Goal: Transaction & Acquisition: Purchase product/service

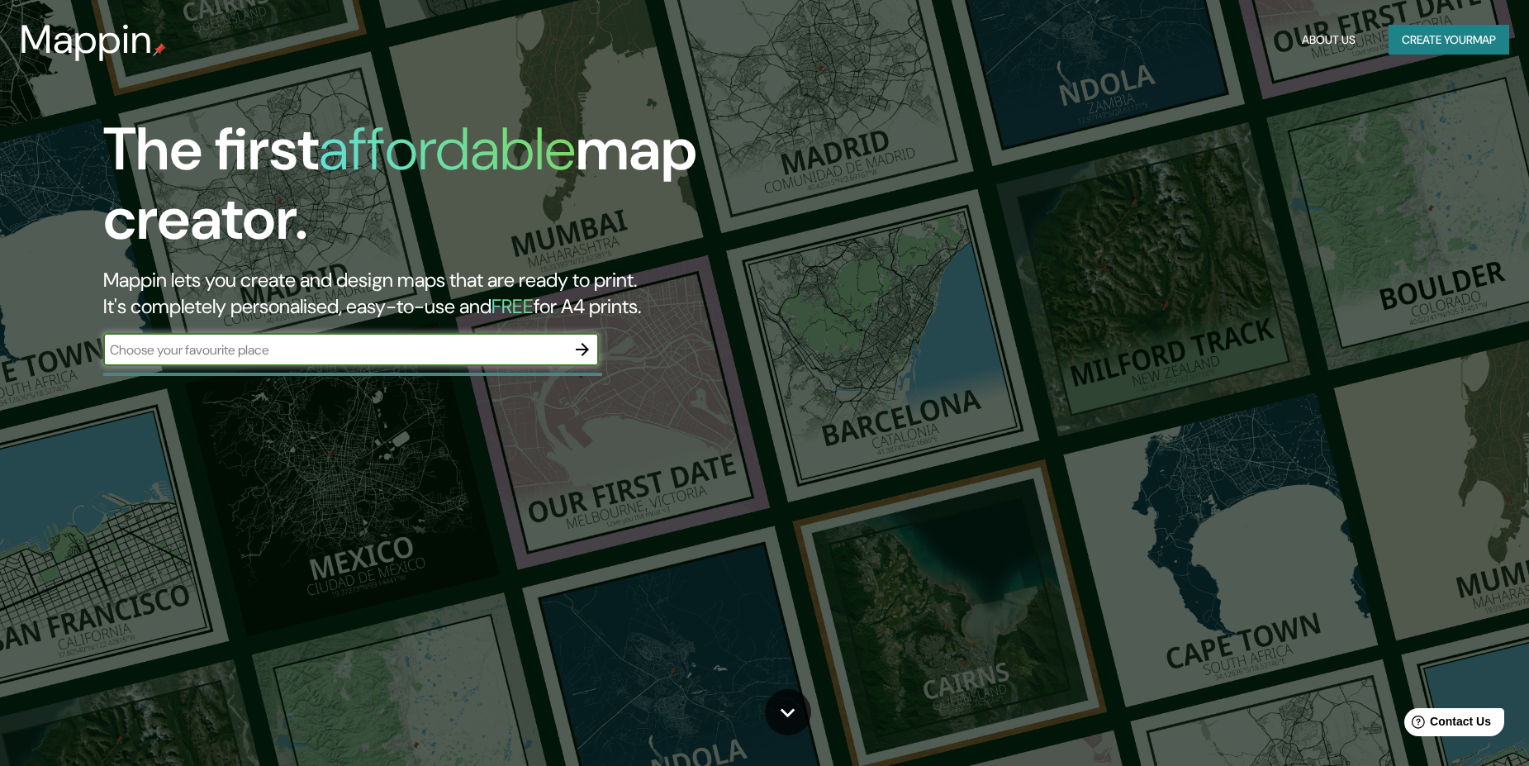
click at [331, 366] on div "​" at bounding box center [351, 349] width 496 height 33
type input "puebla"
click at [579, 352] on icon "button" at bounding box center [582, 350] width 20 height 20
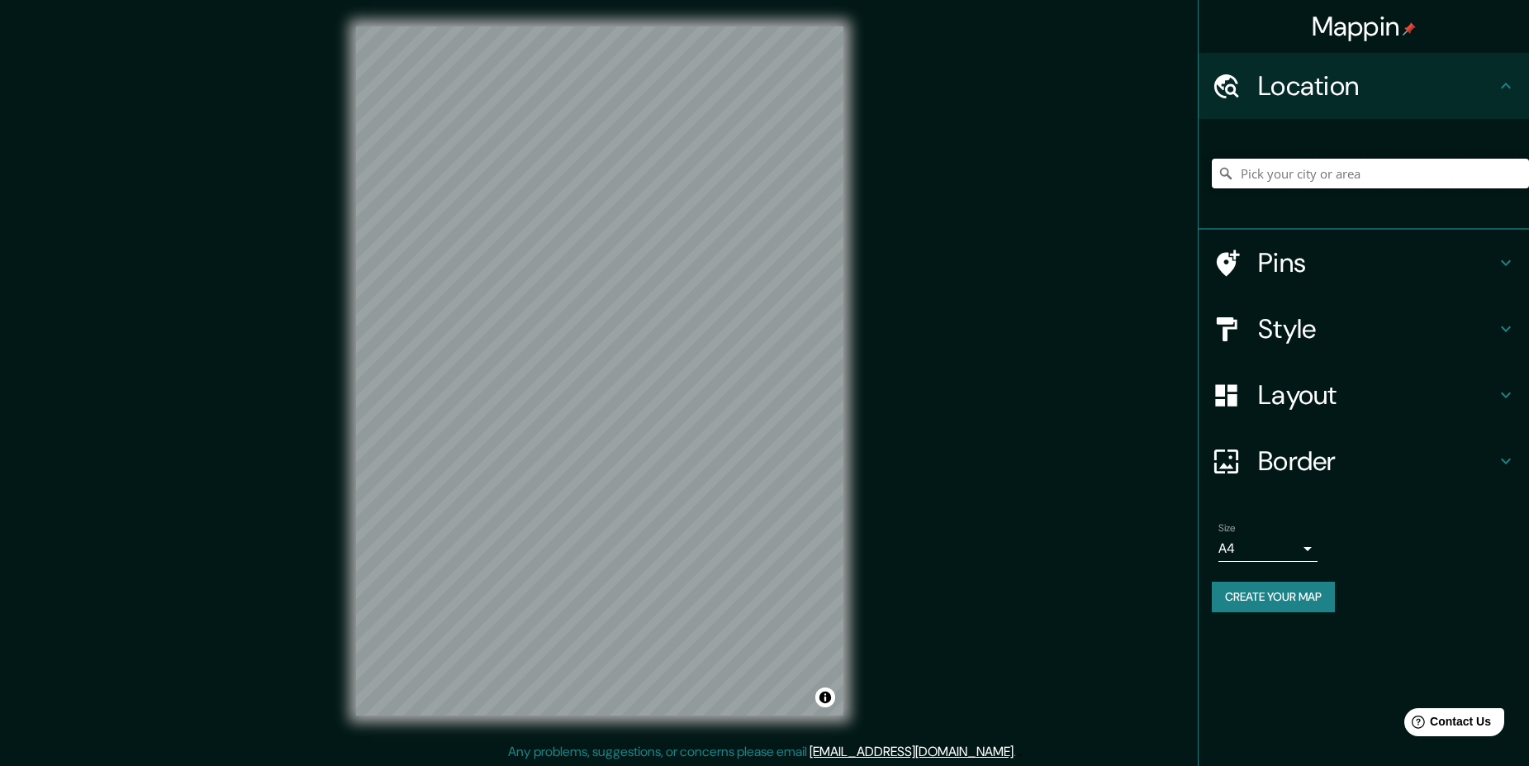
click at [1298, 172] on input "Pick your city or area" at bounding box center [1370, 174] width 317 height 30
type input "[GEOGRAPHIC_DATA], [GEOGRAPHIC_DATA], [GEOGRAPHIC_DATA]"
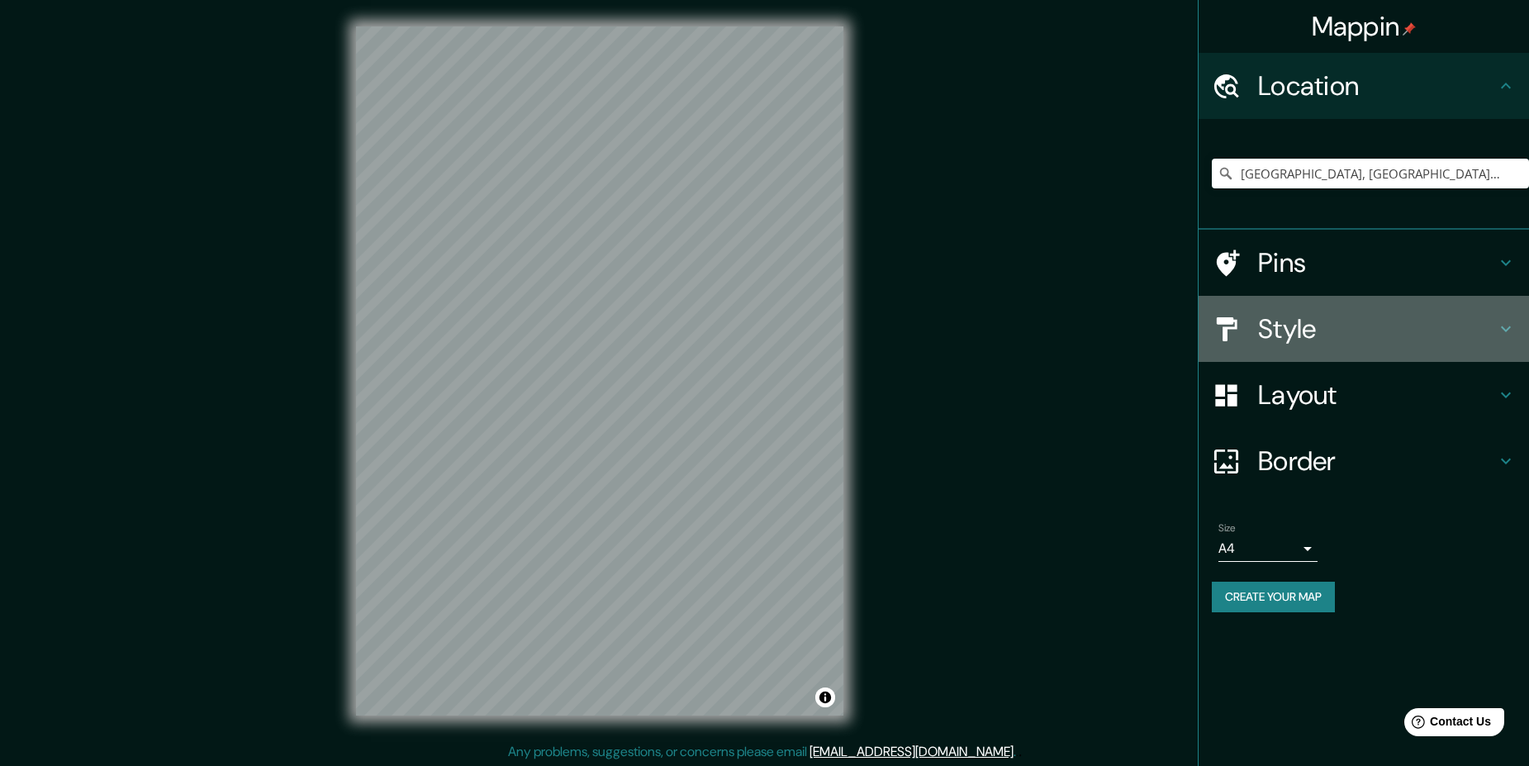
click at [1386, 346] on div "Style" at bounding box center [1364, 329] width 330 height 66
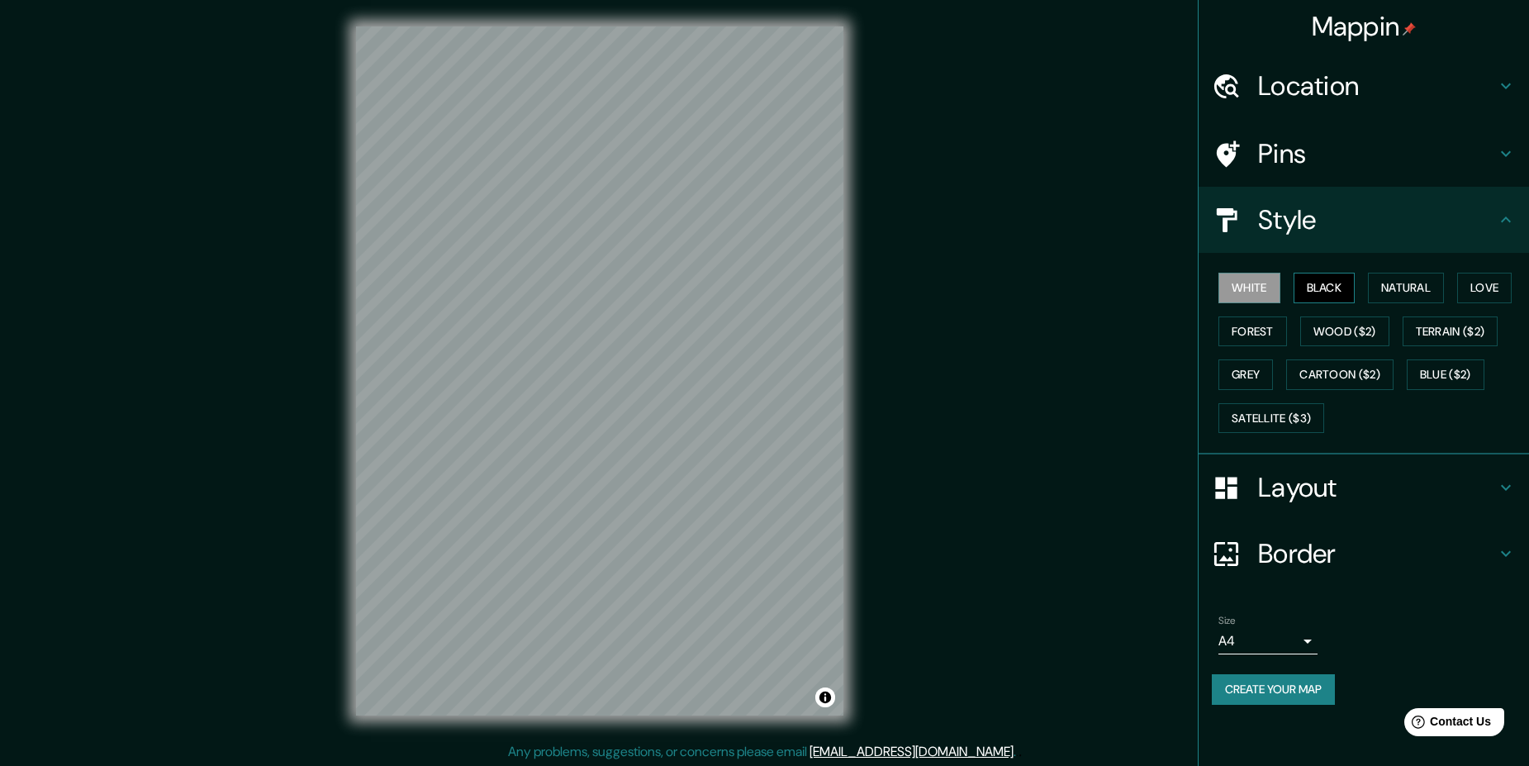
click at [1315, 294] on button "Black" at bounding box center [1325, 288] width 62 height 31
click at [1397, 287] on button "Natural" at bounding box center [1406, 288] width 76 height 31
click at [1260, 332] on button "Forest" at bounding box center [1252, 331] width 69 height 31
click at [1249, 382] on button "Grey" at bounding box center [1245, 374] width 55 height 31
click at [1246, 348] on div "White Black Natural Love Forest Wood ($2) Terrain ($2) Grey Cartoon ($2) Blue (…" at bounding box center [1370, 352] width 317 height 173
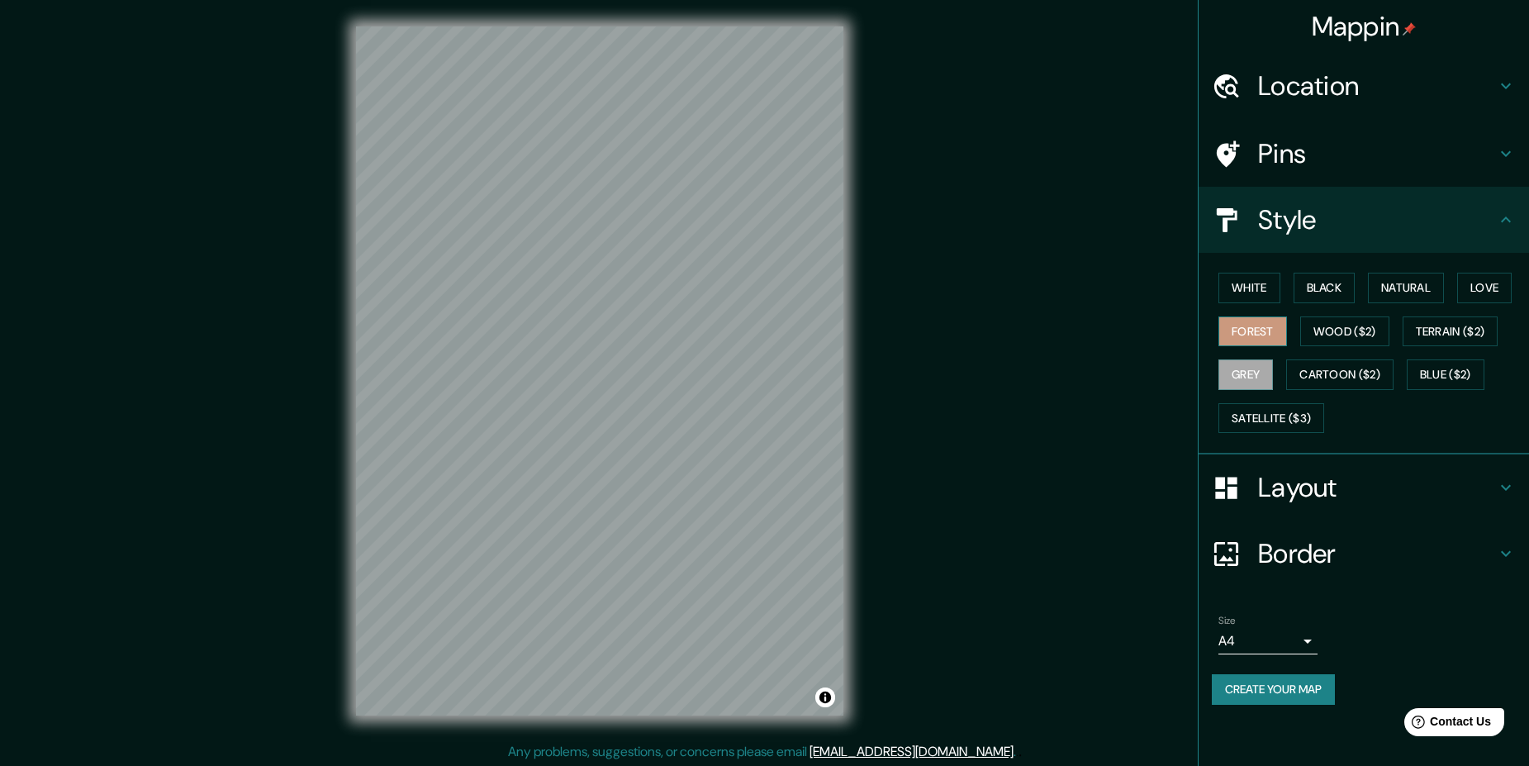
click at [1246, 339] on button "Forest" at bounding box center [1252, 331] width 69 height 31
click at [1351, 330] on button "Wood ($2)" at bounding box center [1344, 331] width 89 height 31
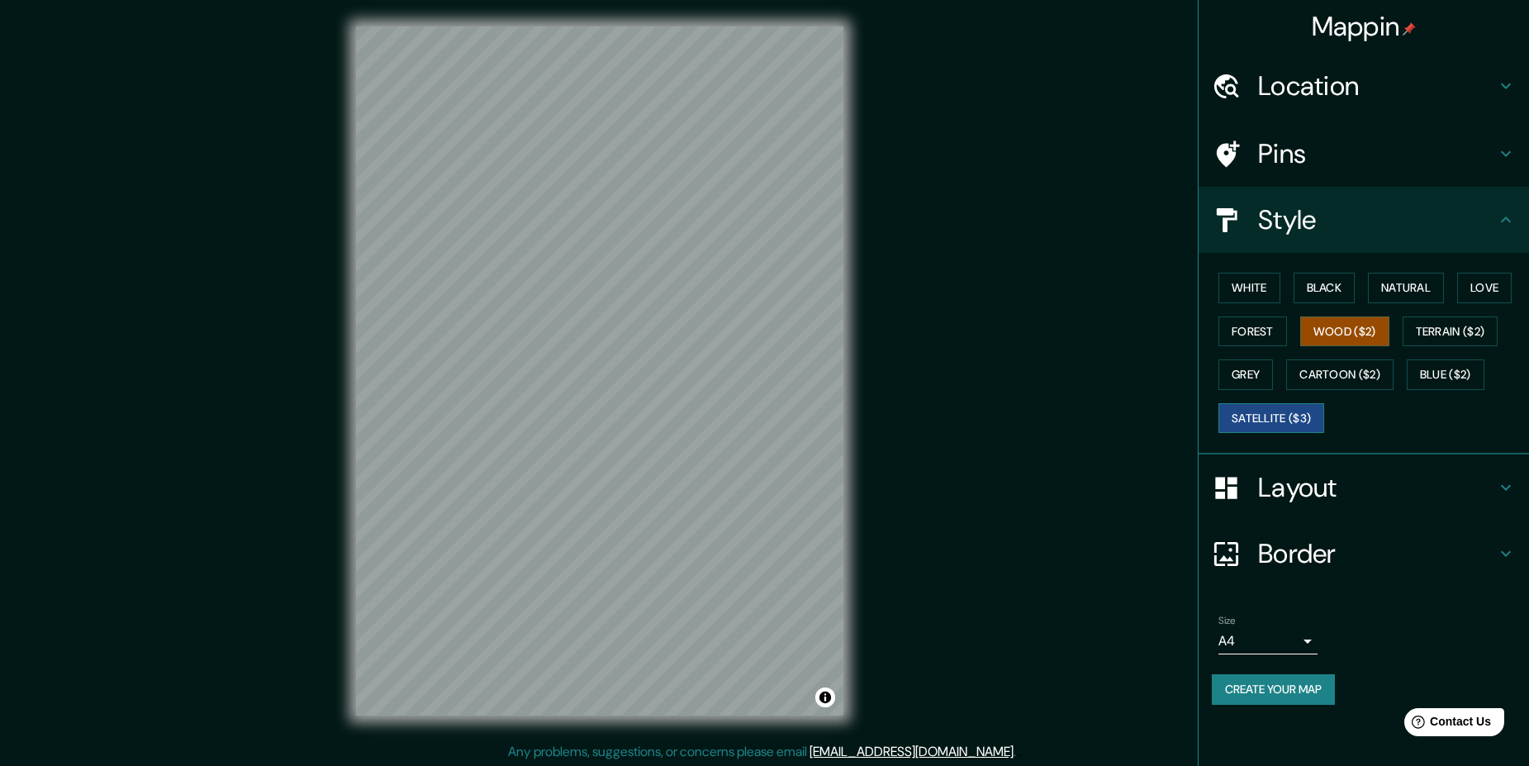
click at [1277, 410] on button "Satellite ($3)" at bounding box center [1271, 418] width 106 height 31
click at [1479, 281] on button "Love" at bounding box center [1484, 288] width 55 height 31
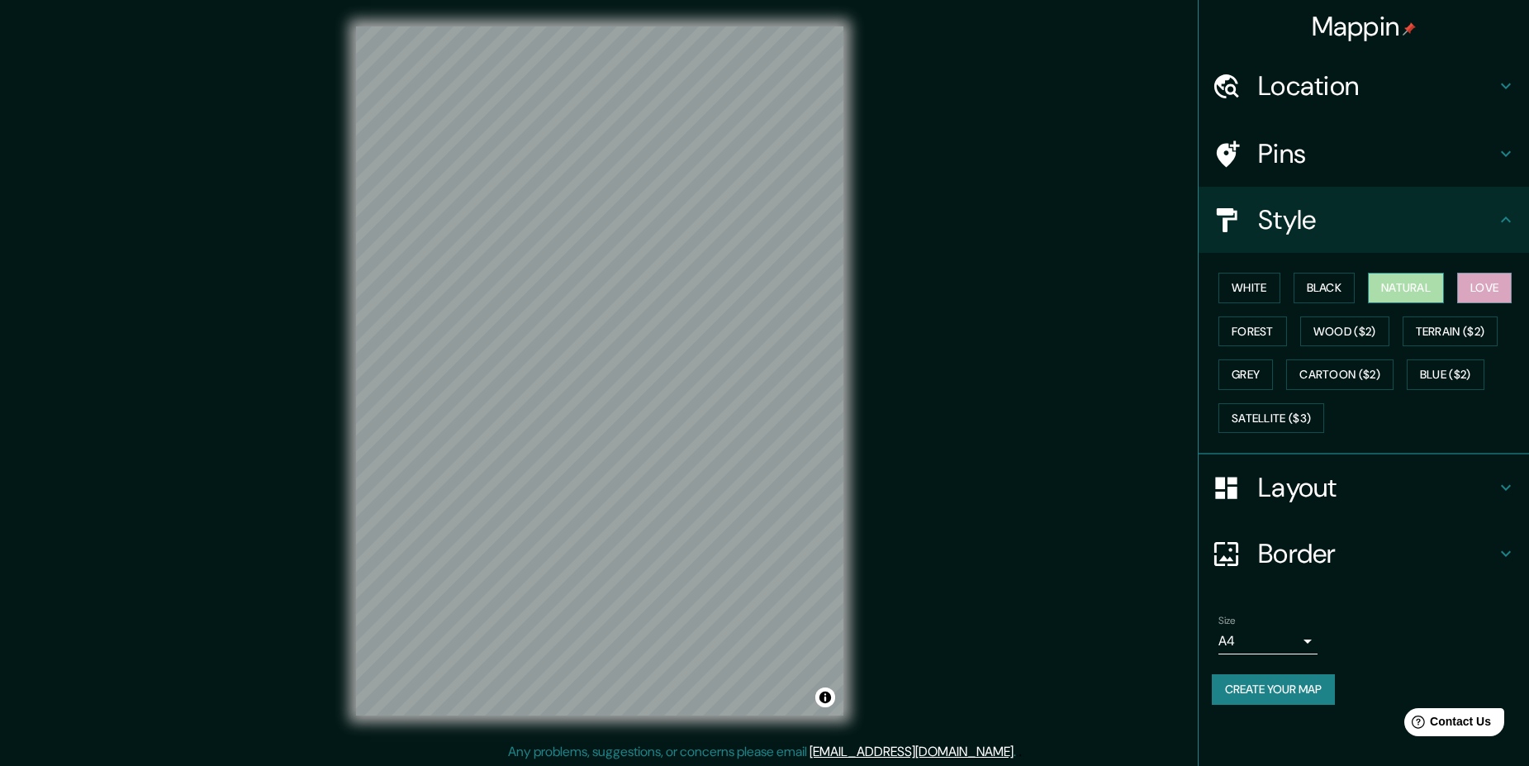
click at [1428, 285] on button "Natural" at bounding box center [1406, 288] width 76 height 31
click at [1339, 287] on button "Black" at bounding box center [1325, 288] width 62 height 31
click at [1270, 292] on button "White" at bounding box center [1249, 288] width 62 height 31
click at [1261, 329] on button "Forest" at bounding box center [1252, 331] width 69 height 31
click at [1248, 379] on button "Grey" at bounding box center [1245, 374] width 55 height 31
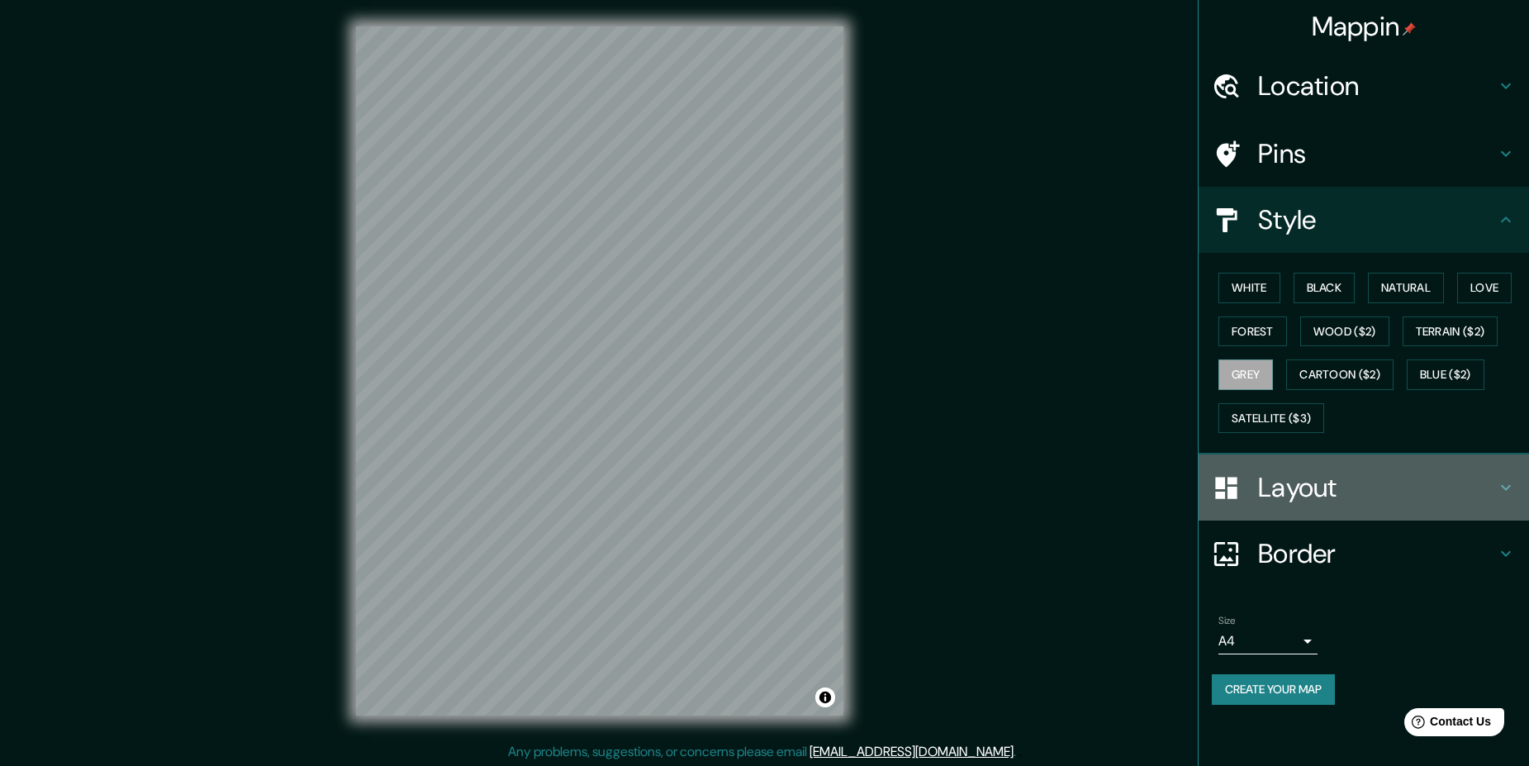
click at [1299, 487] on h4 "Layout" at bounding box center [1377, 487] width 238 height 33
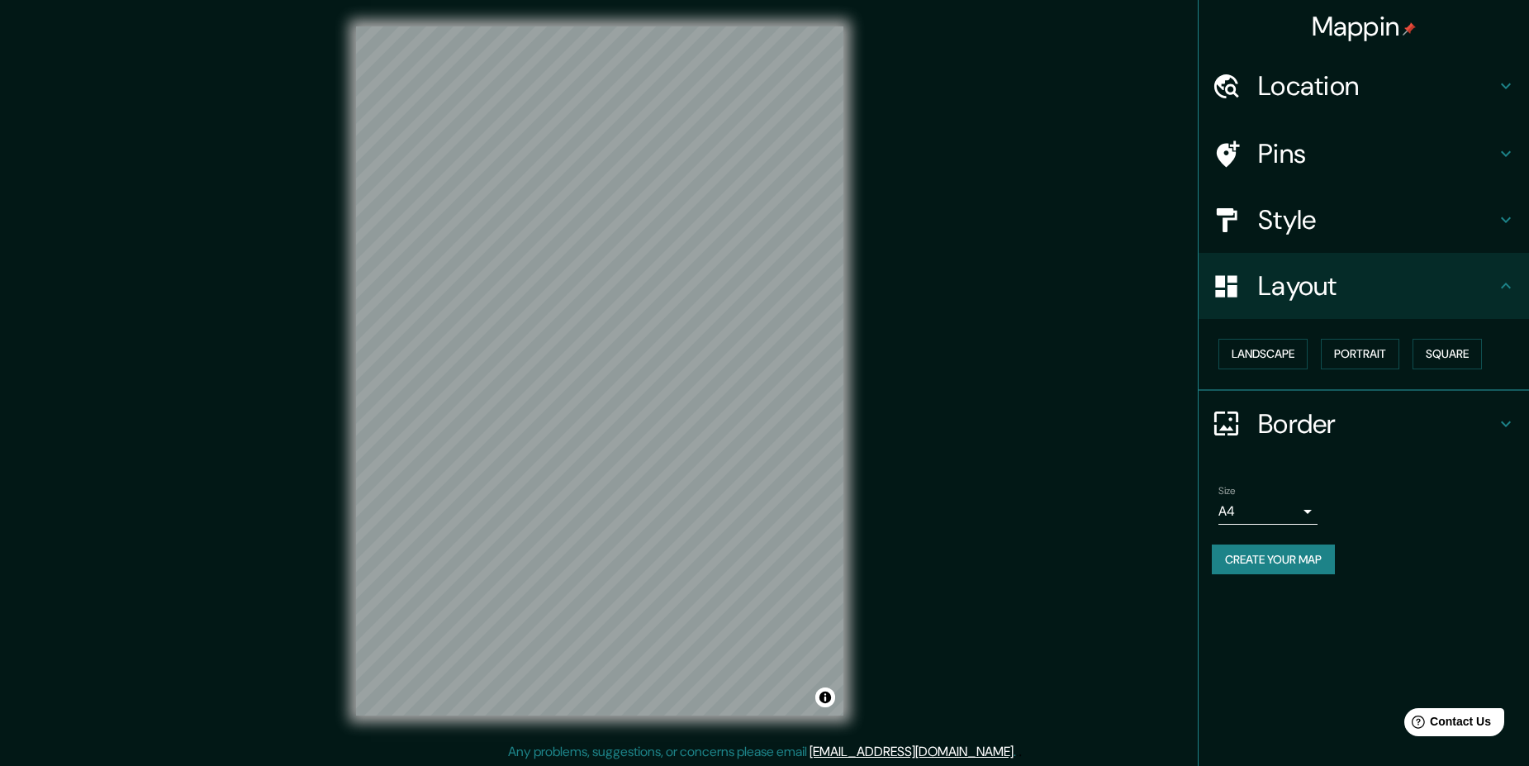
click at [1341, 316] on div "Layout" at bounding box center [1364, 286] width 330 height 66
click at [1288, 218] on h4 "Style" at bounding box center [1377, 219] width 238 height 33
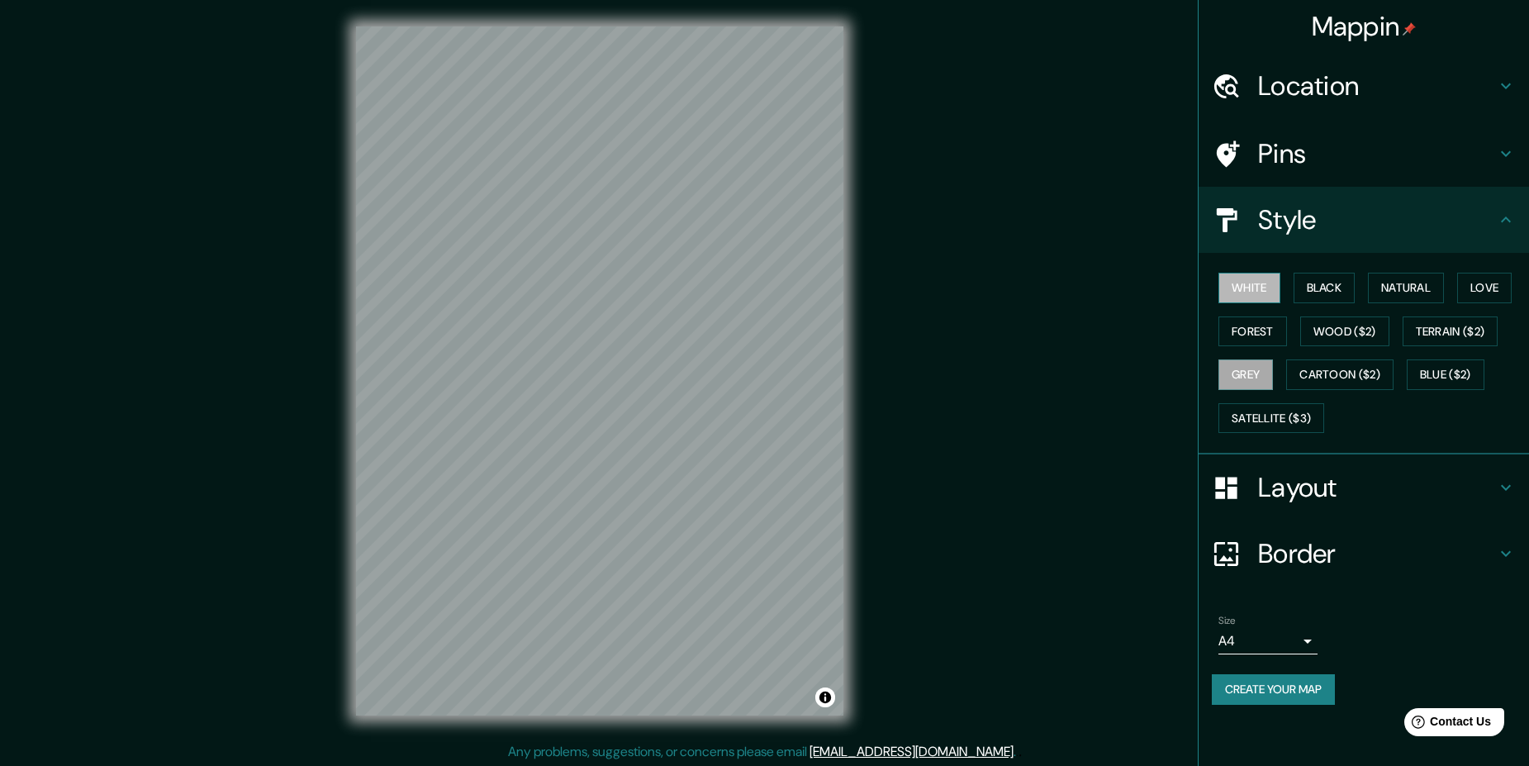
click at [1256, 280] on button "White" at bounding box center [1249, 288] width 62 height 31
click at [1327, 288] on button "Black" at bounding box center [1325, 288] width 62 height 31
click at [1244, 285] on button "White" at bounding box center [1249, 288] width 62 height 31
click at [1384, 289] on button "Natural" at bounding box center [1406, 288] width 76 height 31
click at [1487, 286] on button "Love" at bounding box center [1484, 288] width 55 height 31
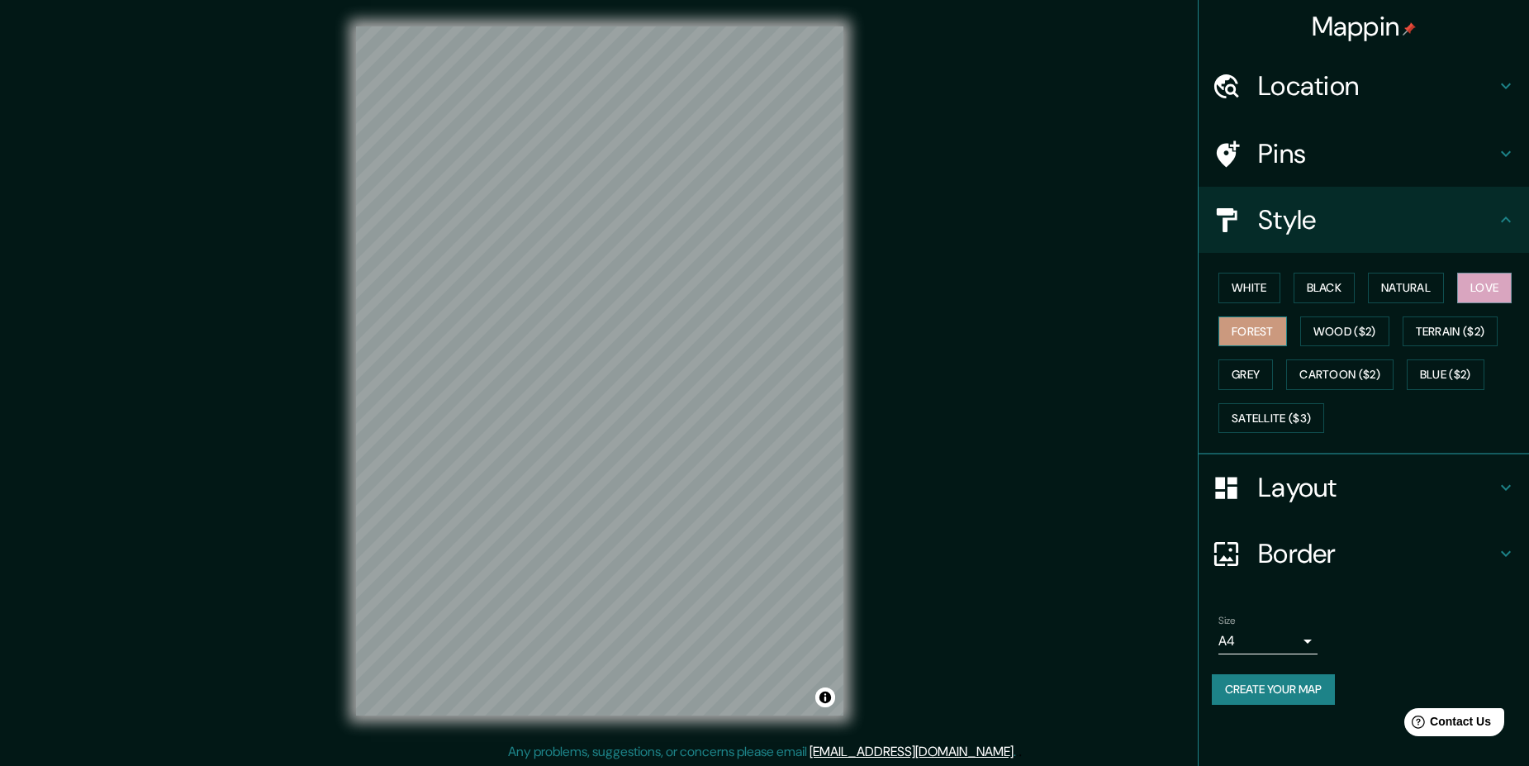
click at [1263, 336] on button "Forest" at bounding box center [1252, 331] width 69 height 31
click at [1243, 365] on button "Grey" at bounding box center [1245, 374] width 55 height 31
click at [1303, 491] on h4 "Layout" at bounding box center [1377, 487] width 238 height 33
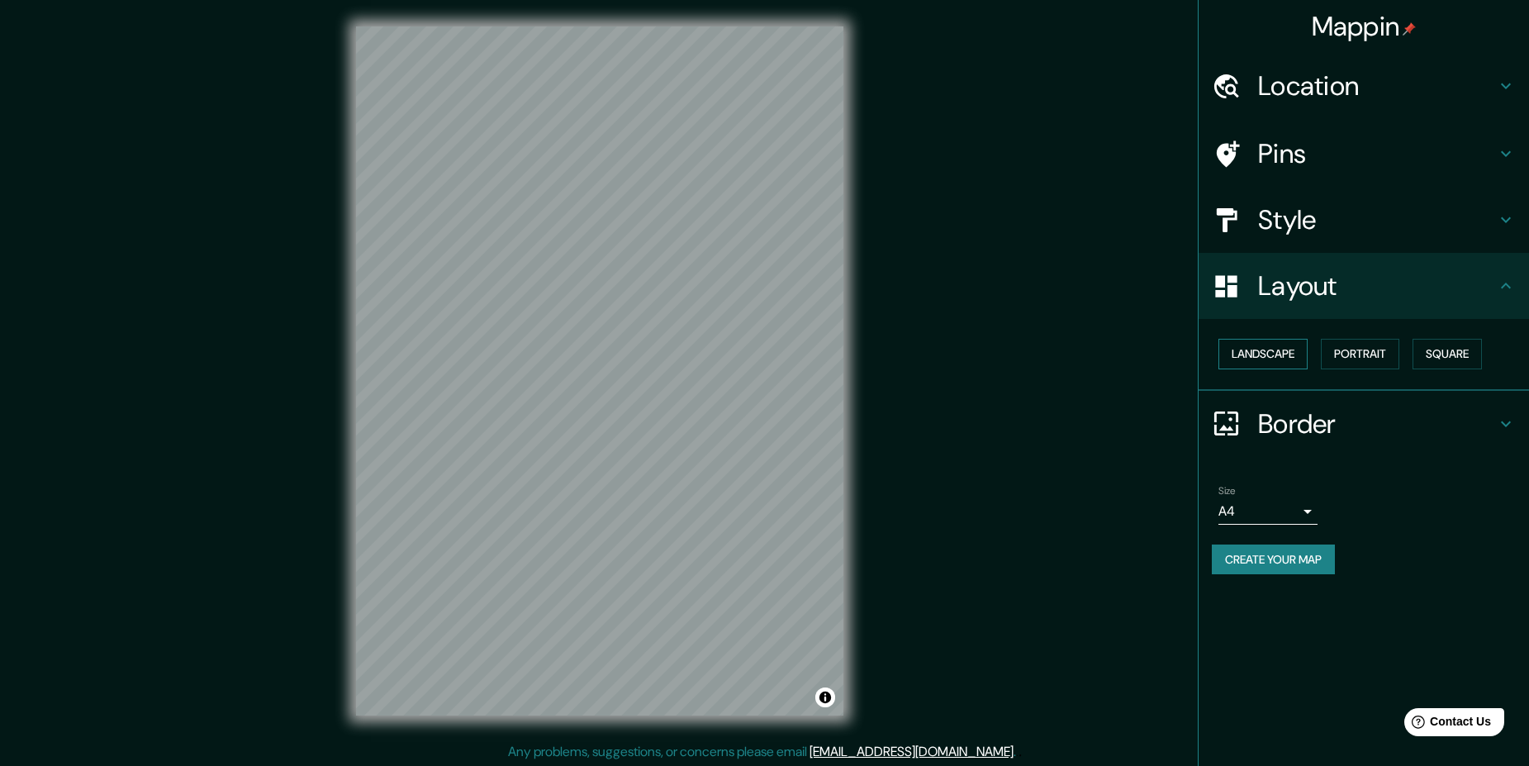
click at [1282, 354] on button "Landscape" at bounding box center [1262, 354] width 89 height 31
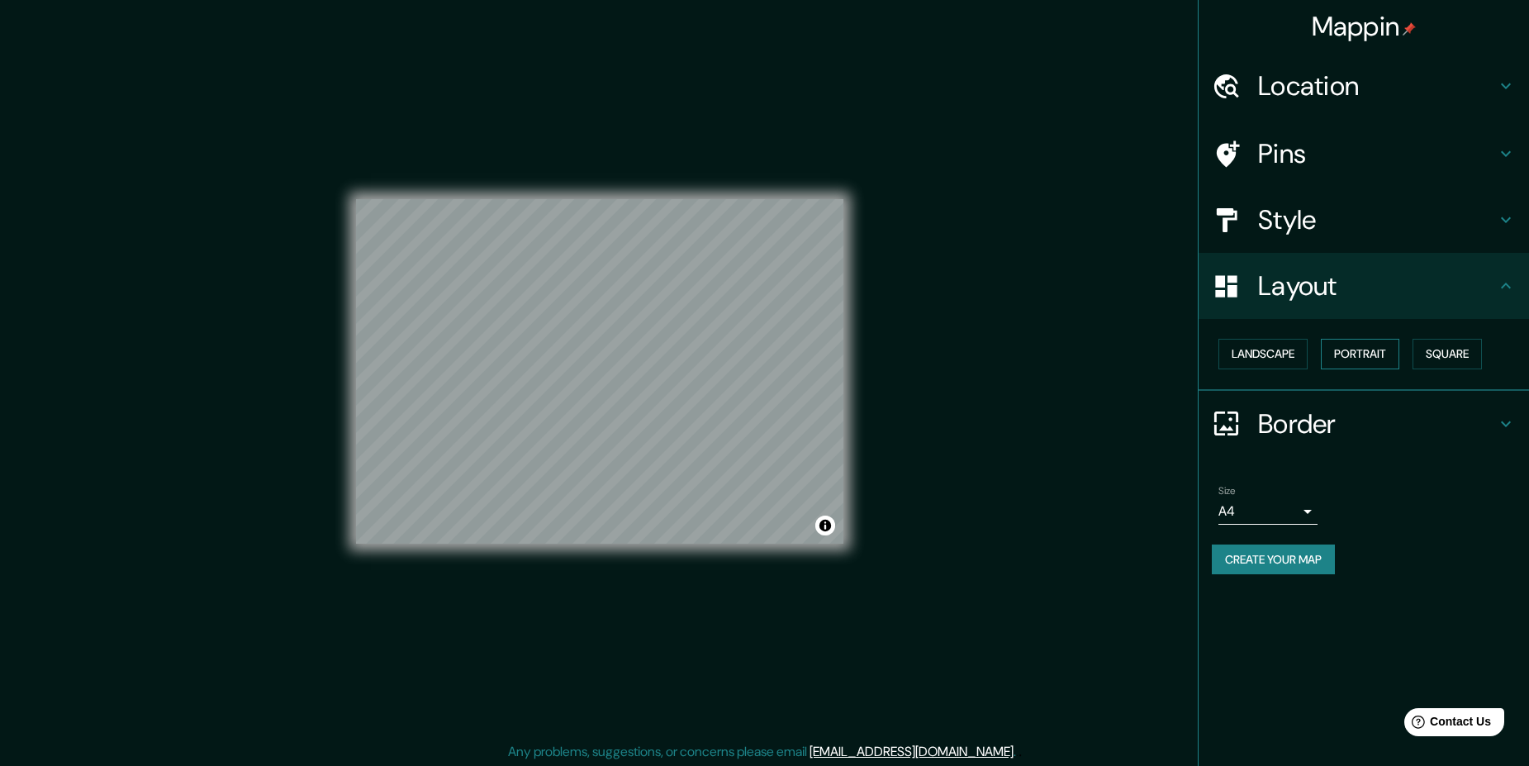
click at [1367, 354] on button "Portrait" at bounding box center [1360, 354] width 78 height 31
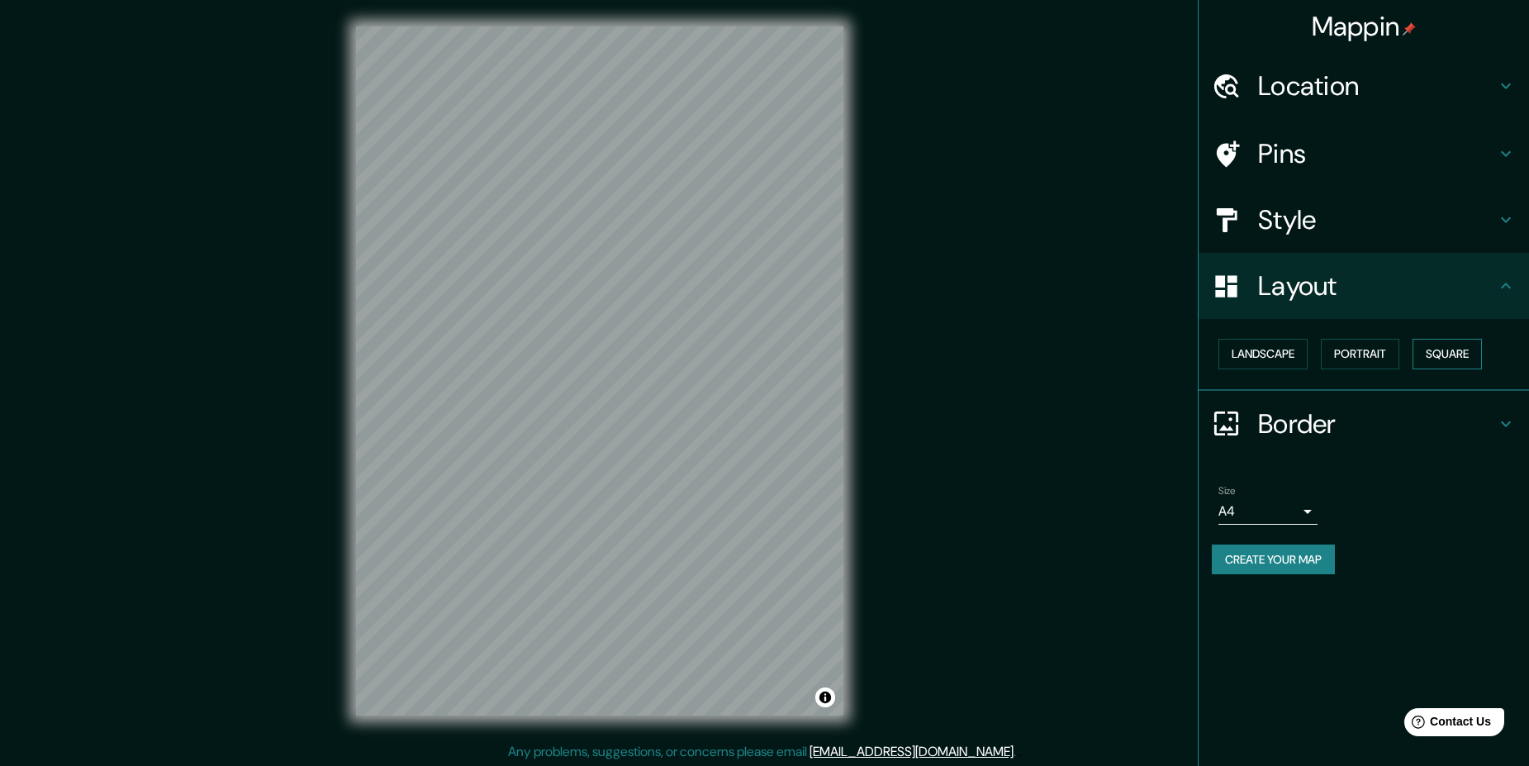
click at [1448, 354] on button "Square" at bounding box center [1447, 354] width 69 height 31
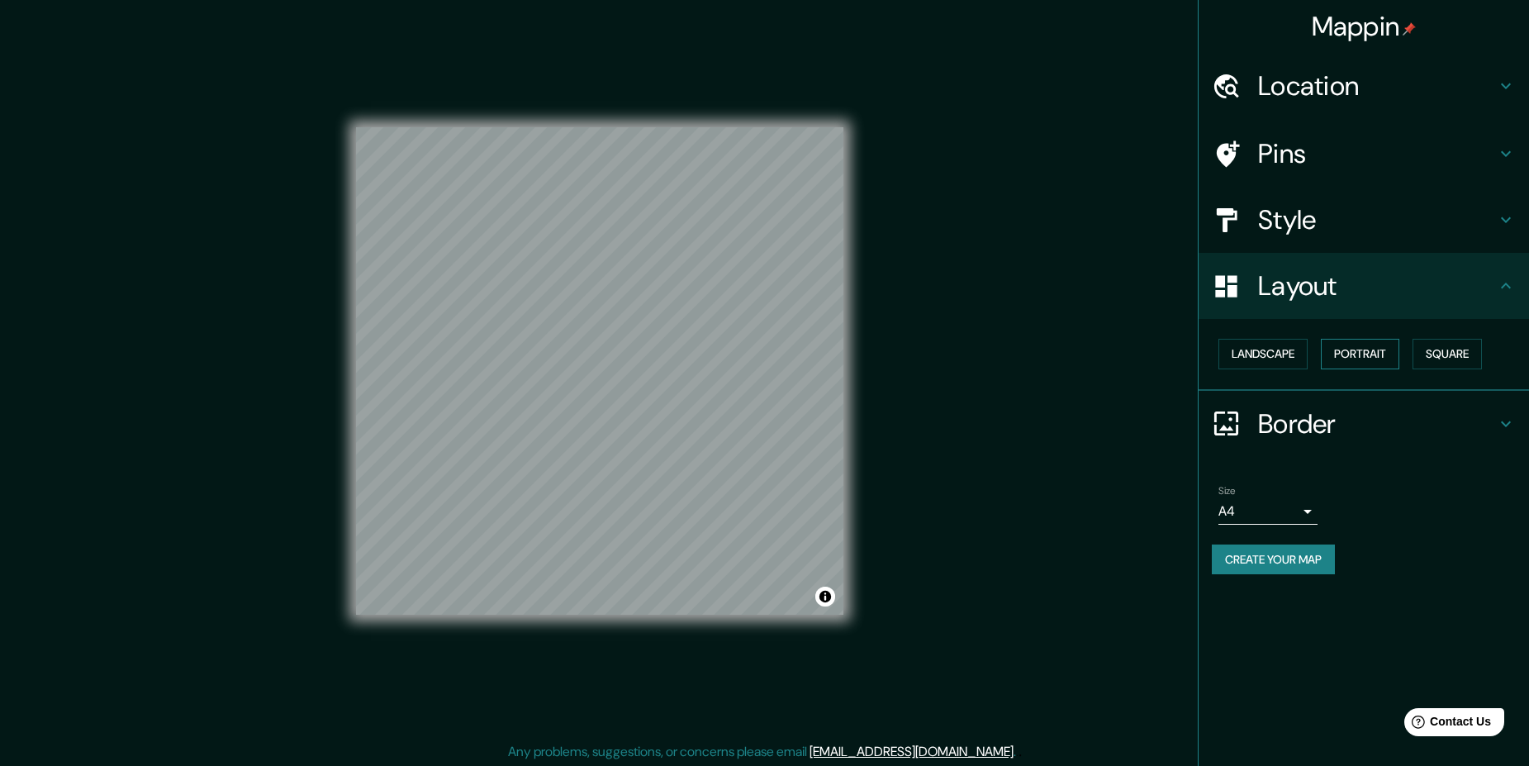
click at [1368, 354] on button "Portrait" at bounding box center [1360, 354] width 78 height 31
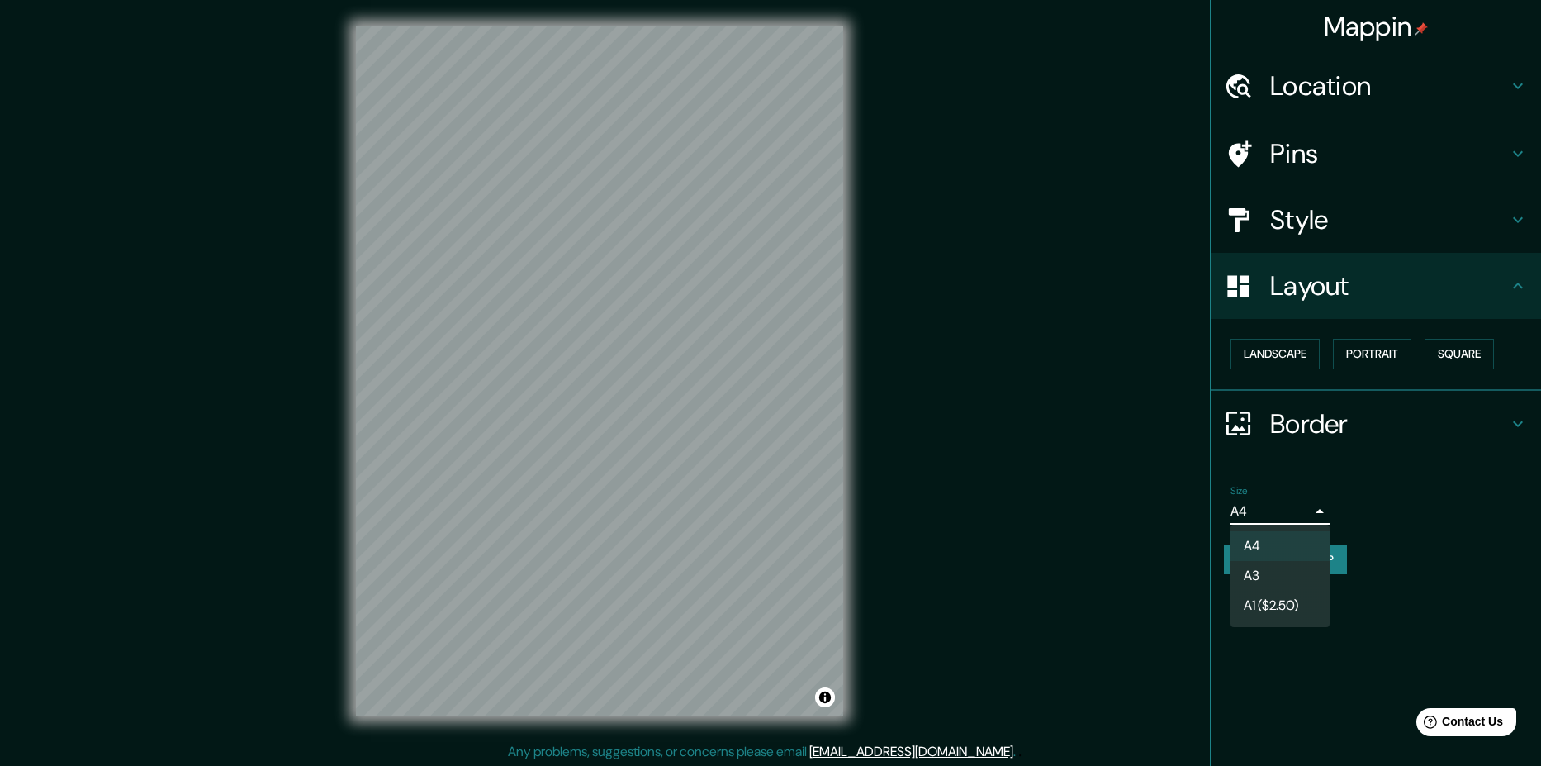
click at [1303, 506] on body "Mappin Location [GEOGRAPHIC_DATA], [GEOGRAPHIC_DATA], [GEOGRAPHIC_DATA] [GEOGRA…" at bounding box center [770, 383] width 1541 height 766
click at [1273, 601] on li "A1 ($2.50)" at bounding box center [1280, 606] width 99 height 30
click at [1295, 512] on body "Mappin Location [GEOGRAPHIC_DATA], [GEOGRAPHIC_DATA], [GEOGRAPHIC_DATA] [GEOGRA…" at bounding box center [770, 383] width 1541 height 766
click at [1278, 539] on li "A4" at bounding box center [1280, 546] width 99 height 30
type input "single"
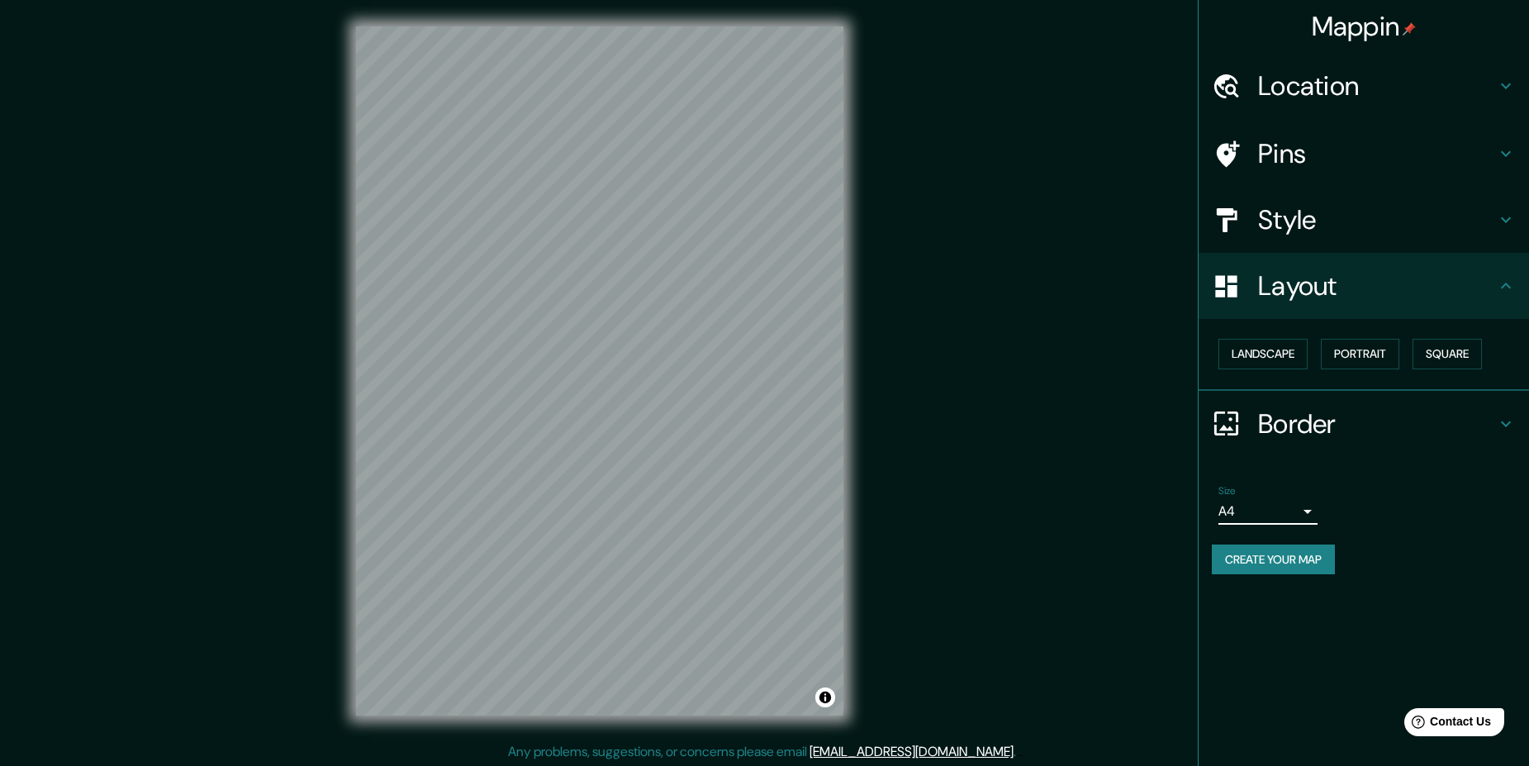
click at [1370, 501] on div "Size A4 single" at bounding box center [1364, 504] width 304 height 53
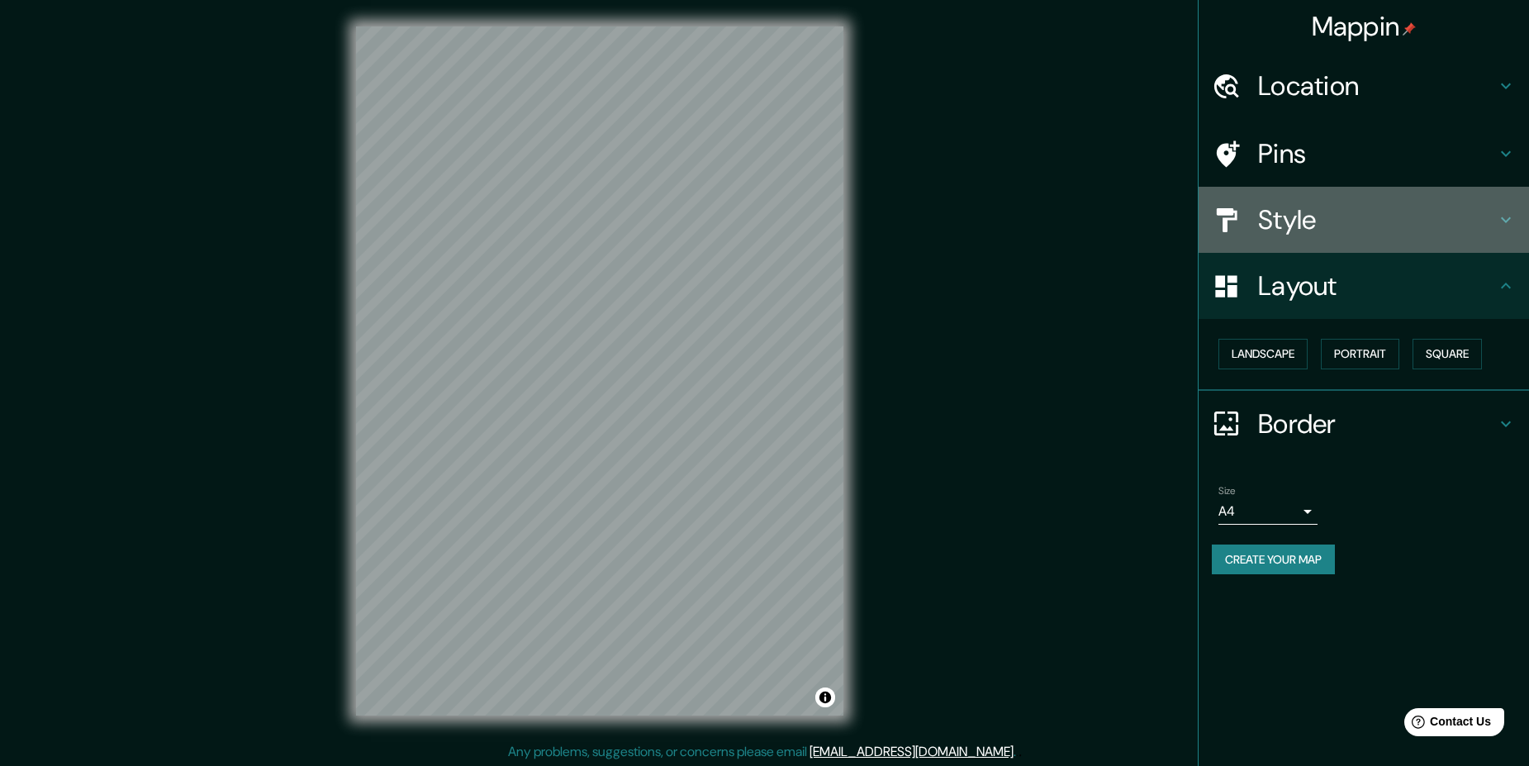
click at [1256, 216] on div at bounding box center [1235, 220] width 46 height 29
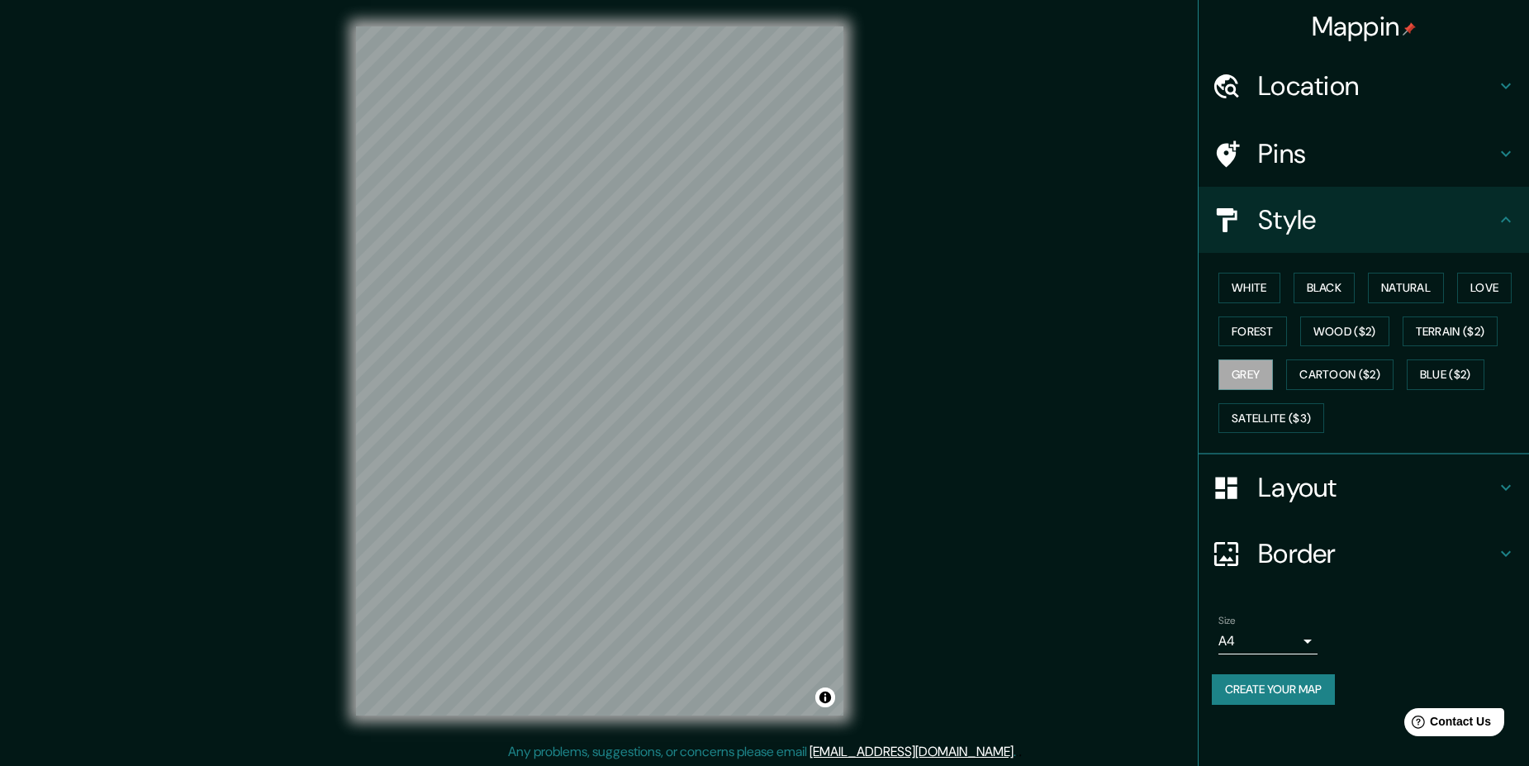
click at [1280, 147] on h4 "Pins" at bounding box center [1377, 153] width 238 height 33
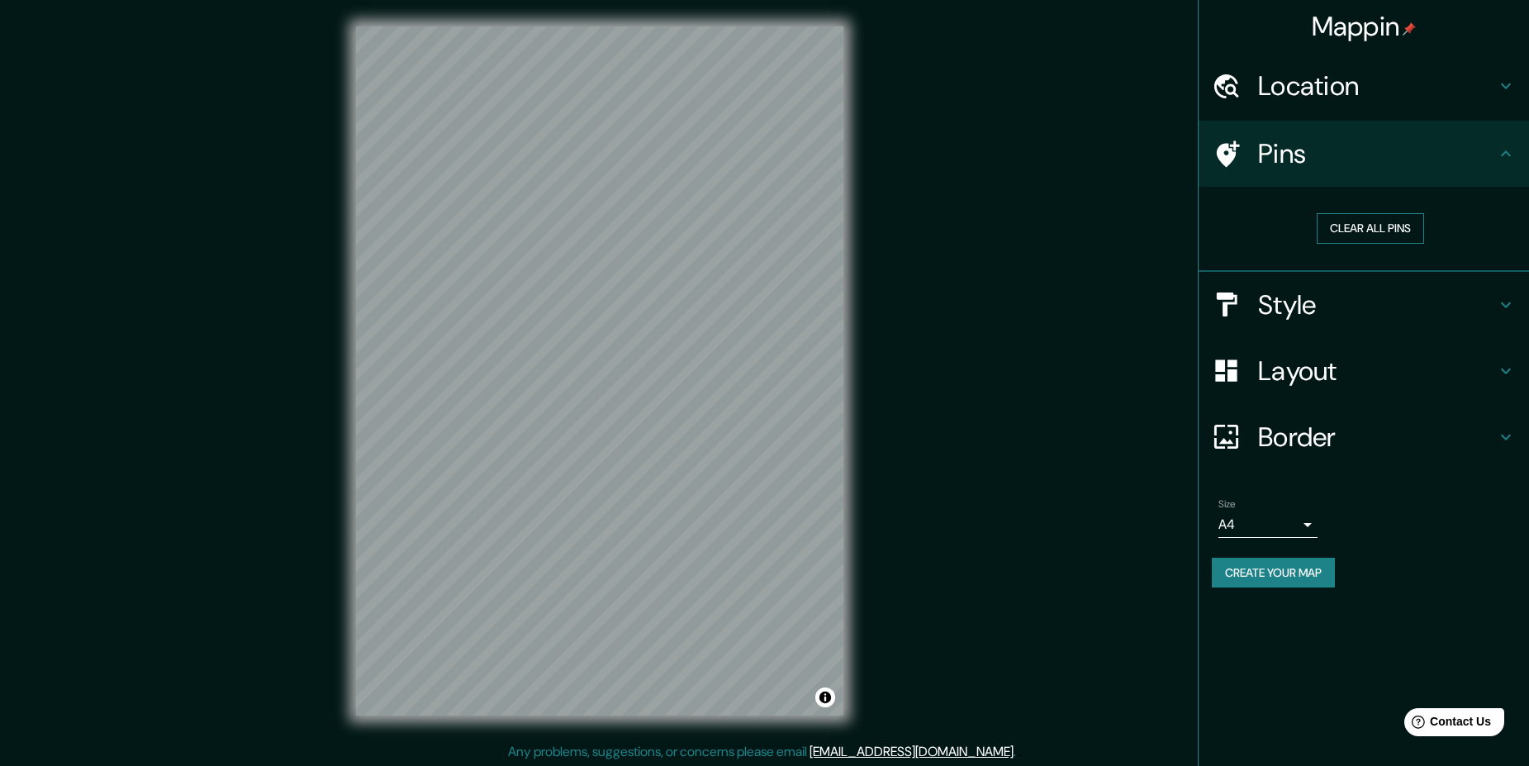
click at [1352, 223] on button "Clear all pins" at bounding box center [1370, 228] width 107 height 31
click at [1341, 158] on h4 "Pins" at bounding box center [1377, 153] width 238 height 33
click at [1303, 292] on h4 "Style" at bounding box center [1377, 304] width 238 height 33
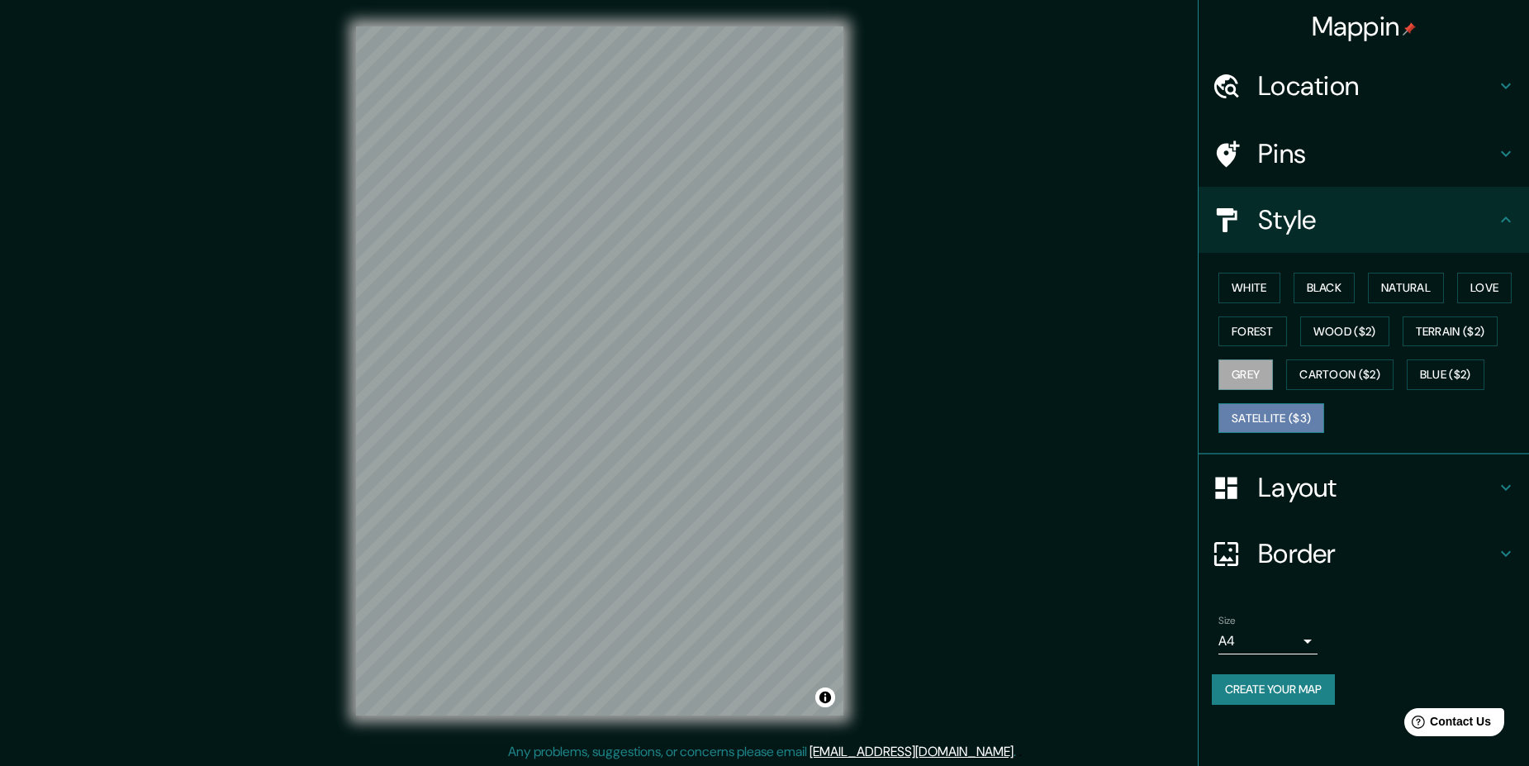
click at [1270, 420] on button "Satellite ($3)" at bounding box center [1271, 418] width 106 height 31
click at [1330, 381] on button "Cartoon ($2)" at bounding box center [1339, 374] width 107 height 31
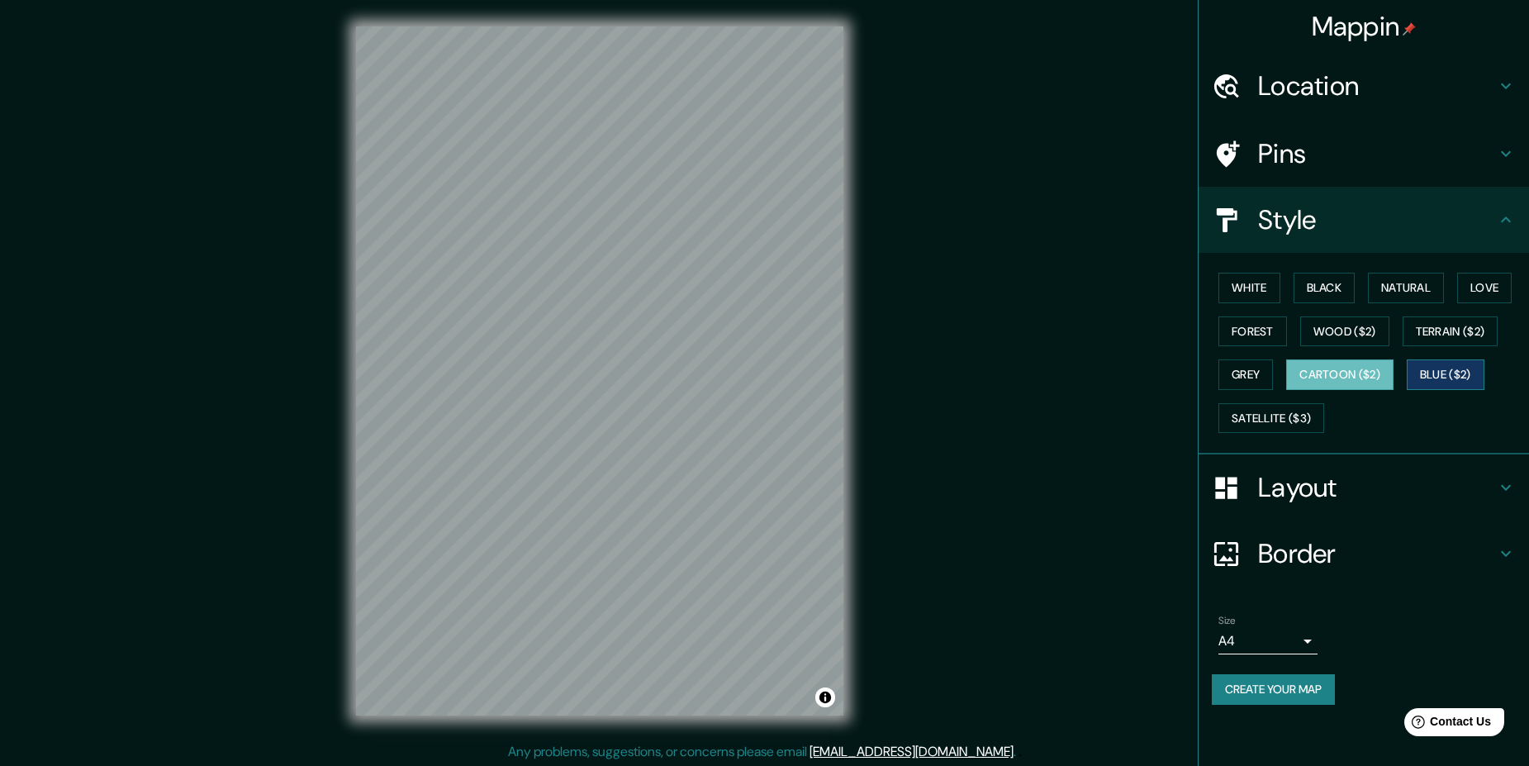
click at [1441, 372] on button "Blue ($2)" at bounding box center [1446, 374] width 78 height 31
click at [1381, 373] on button "Cartoon ($2)" at bounding box center [1339, 374] width 107 height 31
click at [1412, 377] on button "Blue ($2)" at bounding box center [1446, 374] width 78 height 31
click at [1432, 333] on button "Terrain ($2)" at bounding box center [1451, 331] width 96 height 31
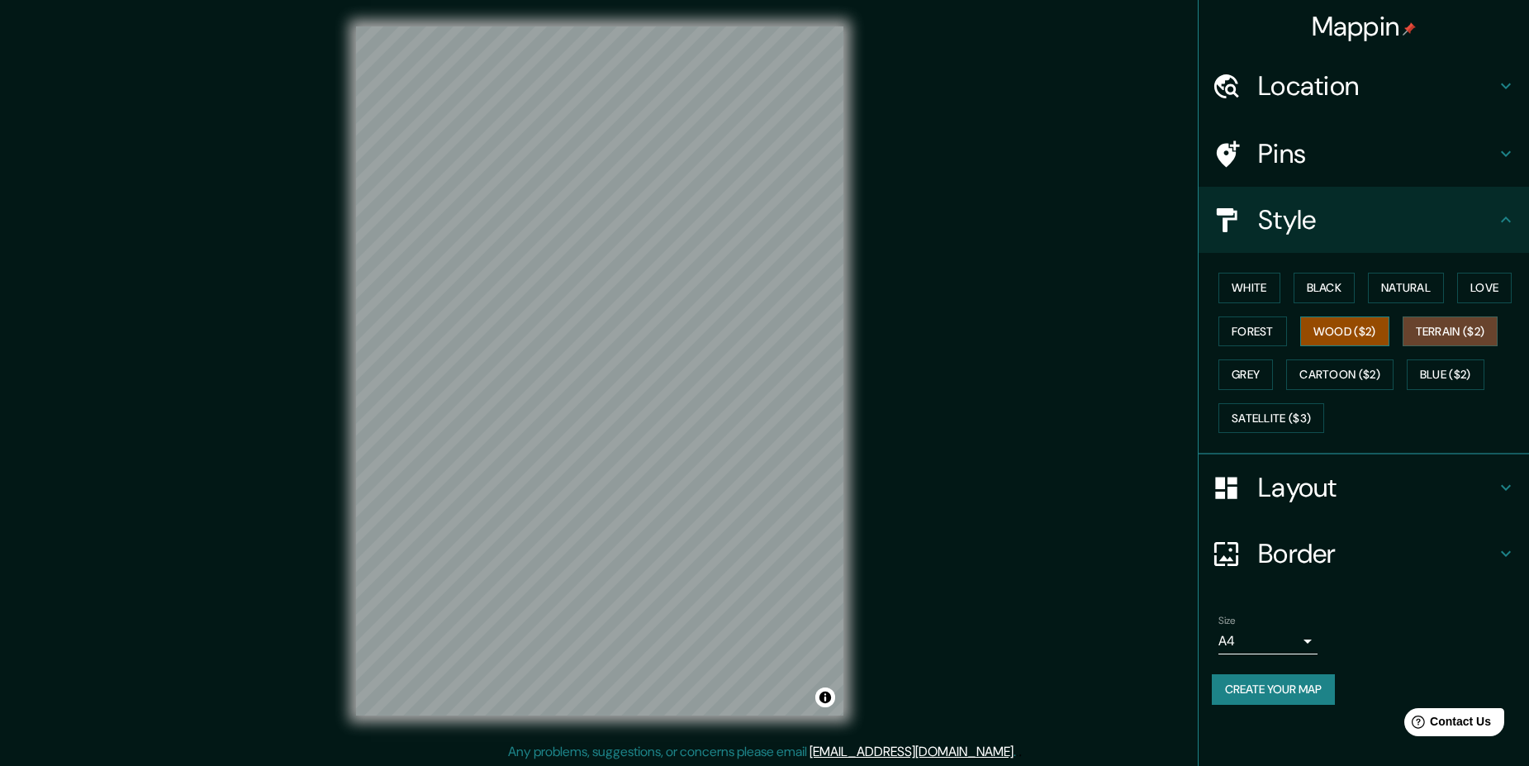
click at [1360, 337] on button "Wood ($2)" at bounding box center [1344, 331] width 89 height 31
